Goal: Information Seeking & Learning: Learn about a topic

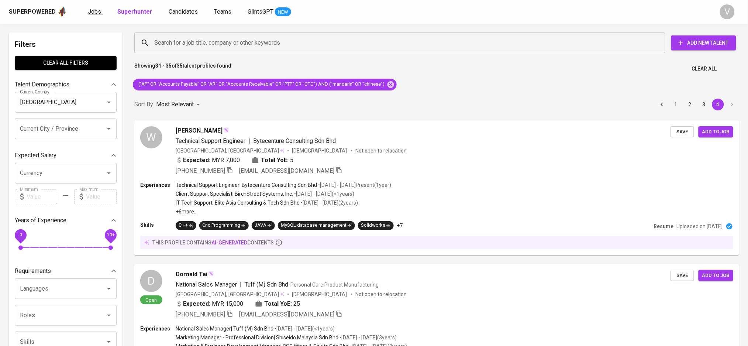
click at [98, 10] on span "Jobs" at bounding box center [94, 11] width 13 height 7
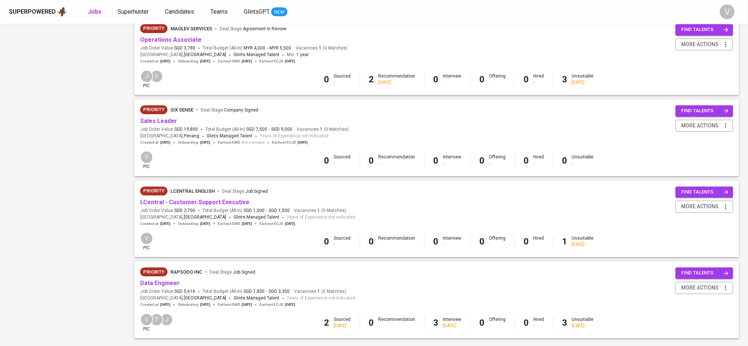
scroll to position [625, 0]
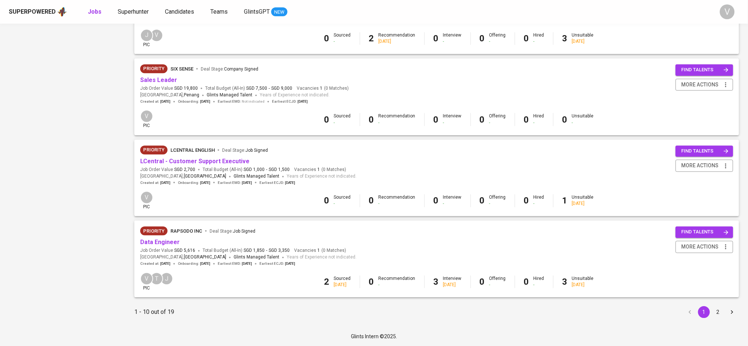
click at [716, 311] on button "2" at bounding box center [719, 312] width 12 height 12
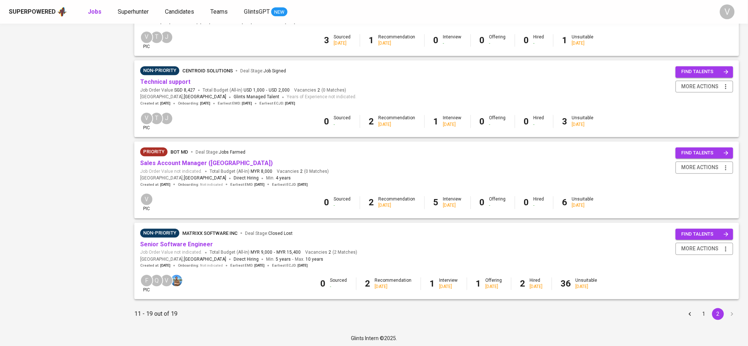
scroll to position [543, 0]
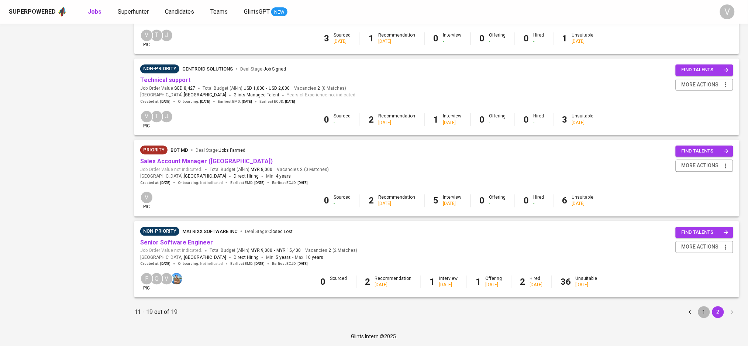
click at [702, 311] on button "1" at bounding box center [705, 312] width 12 height 12
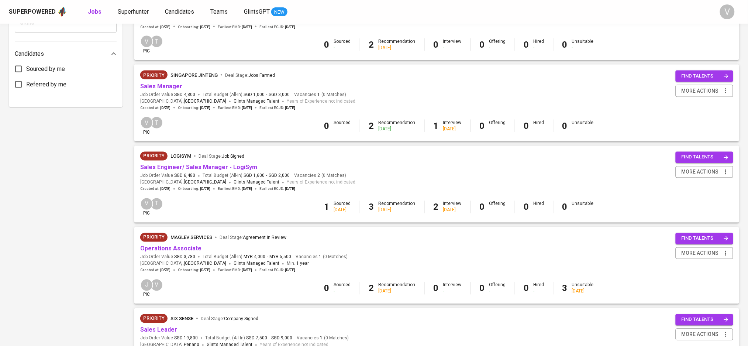
scroll to position [297, 0]
